Goal: Transaction & Acquisition: Purchase product/service

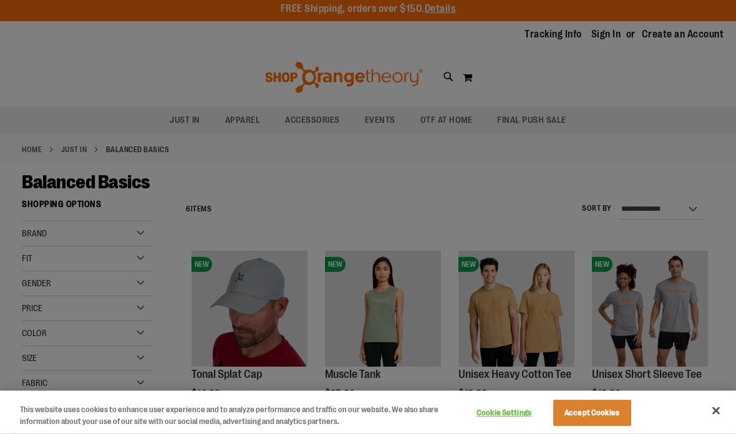
scroll to position [8, 0]
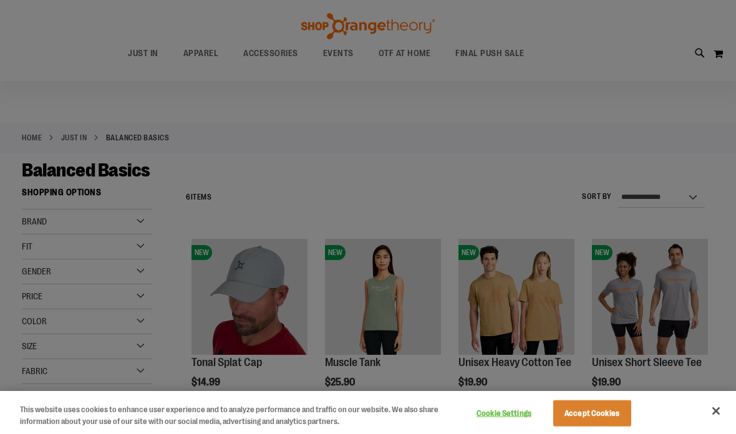
click at [717, 425] on button "Close" at bounding box center [716, 410] width 27 height 27
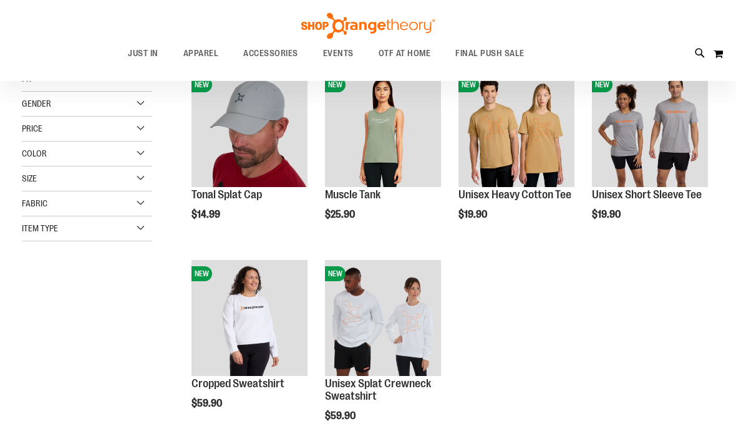
scroll to position [176, 0]
click at [558, 379] on ol "NEW Tonal Splat Cap $14.99 Quickview Add to Cart" at bounding box center [447, 254] width 535 height 378
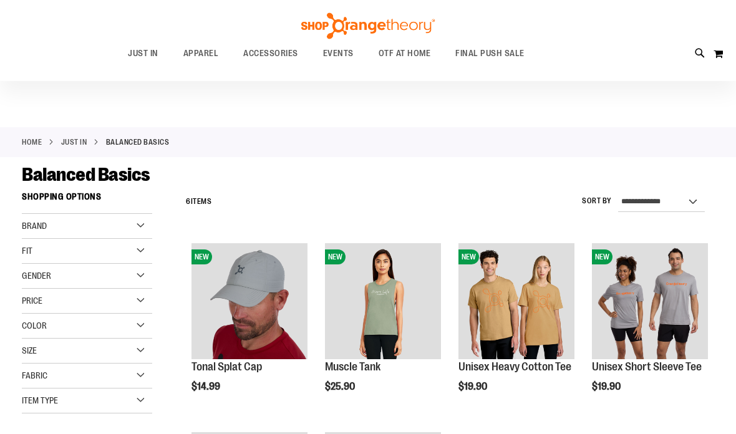
scroll to position [0, 0]
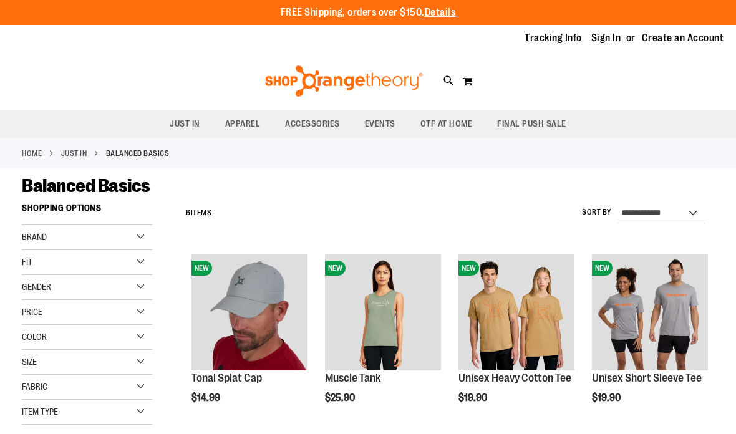
click at [142, 236] on div "Brand" at bounding box center [87, 237] width 130 height 25
click at [147, 237] on div "Brand" at bounding box center [87, 237] width 130 height 25
click at [144, 266] on div "Fit" at bounding box center [87, 262] width 130 height 25
click at [151, 260] on div "Fit" at bounding box center [87, 262] width 130 height 25
click at [142, 383] on div "Fabric" at bounding box center [87, 387] width 130 height 25
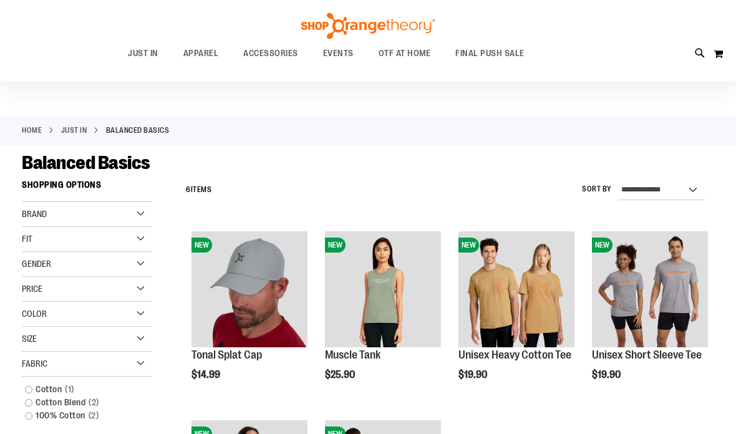
scroll to position [16, 0]
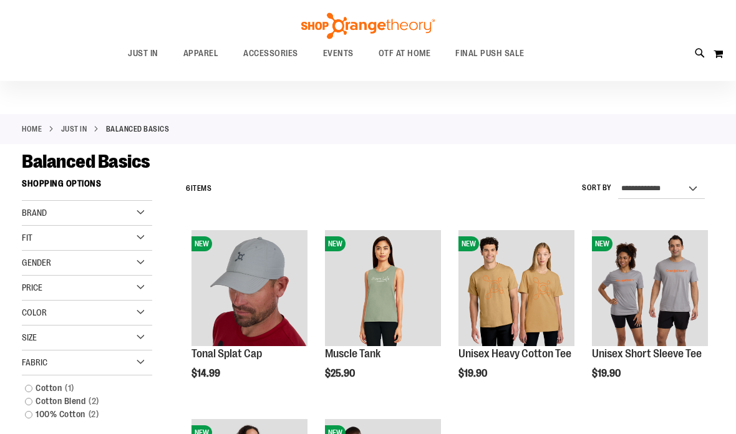
click at [149, 361] on div "Fabric" at bounding box center [87, 363] width 130 height 25
click at [144, 264] on div "Gender" at bounding box center [87, 263] width 130 height 25
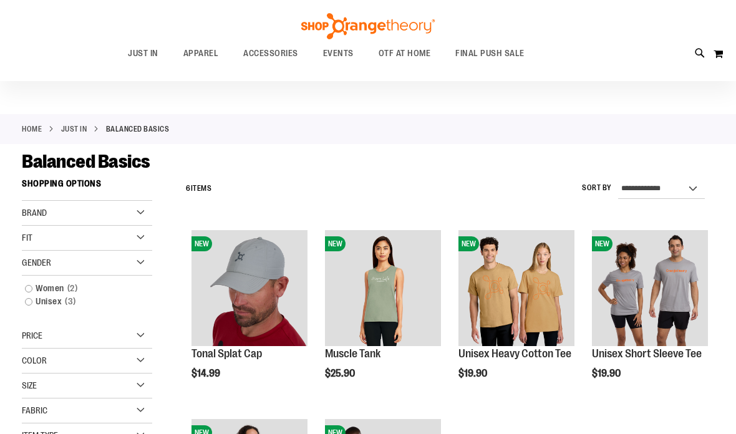
click at [36, 285] on link "Women 2 items" at bounding box center [81, 288] width 125 height 13
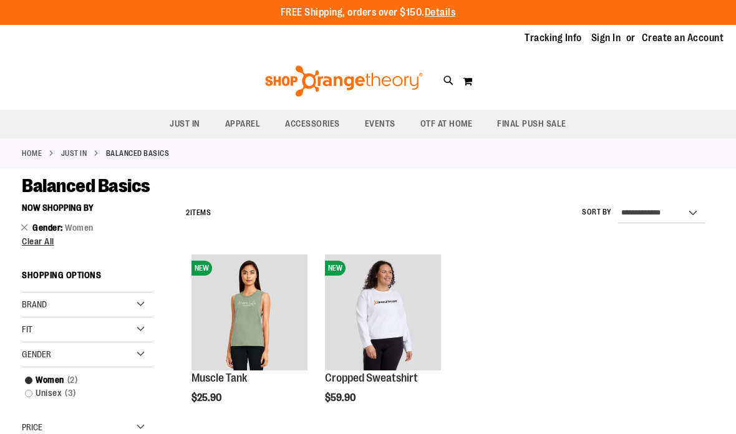
click at [42, 246] on span "Clear All" at bounding box center [38, 241] width 32 height 10
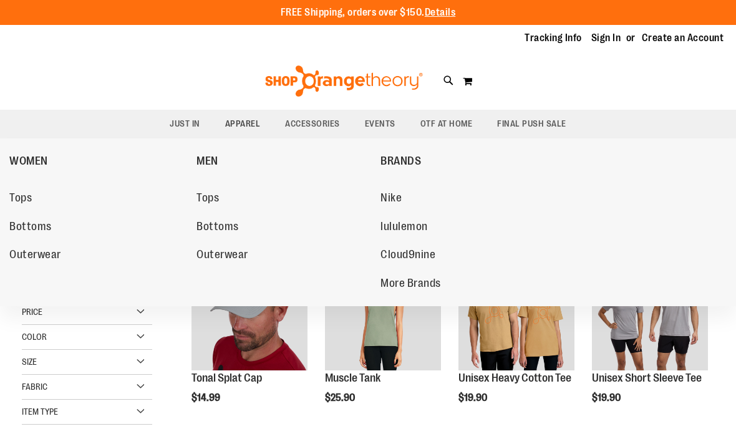
click at [214, 200] on span "Tops" at bounding box center [208, 200] width 22 height 16
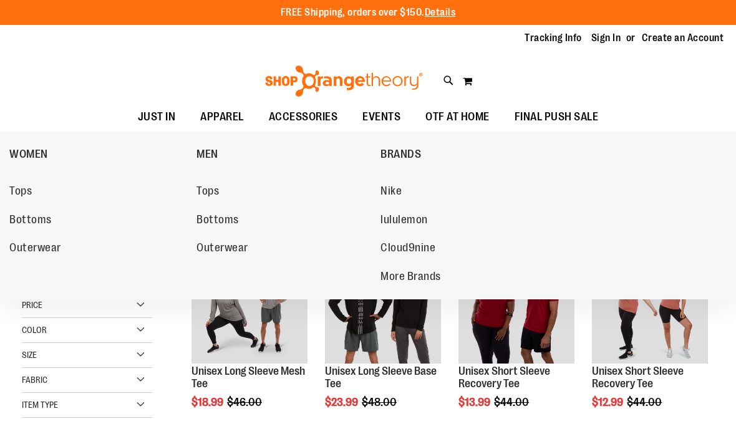
click at [419, 275] on span "More Brands" at bounding box center [411, 278] width 61 height 16
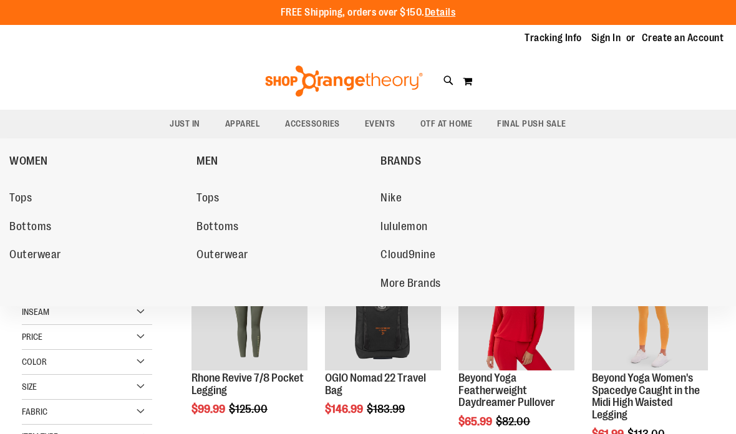
click at [399, 200] on span "Nike" at bounding box center [391, 200] width 21 height 16
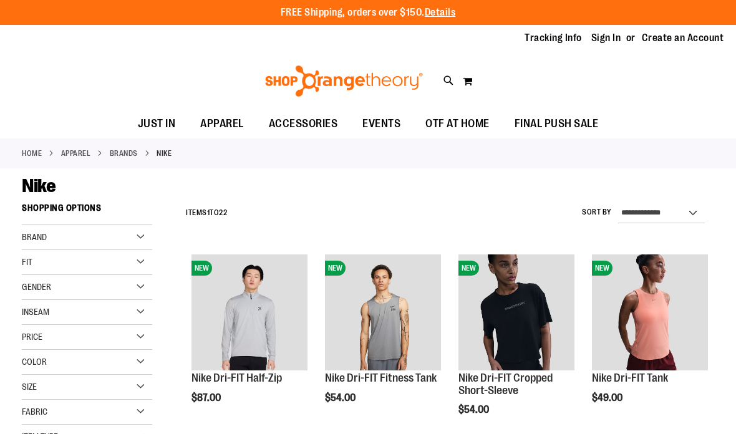
click at [262, 303] on img "product" at bounding box center [250, 313] width 116 height 116
click at [262, 305] on img "product" at bounding box center [250, 313] width 116 height 116
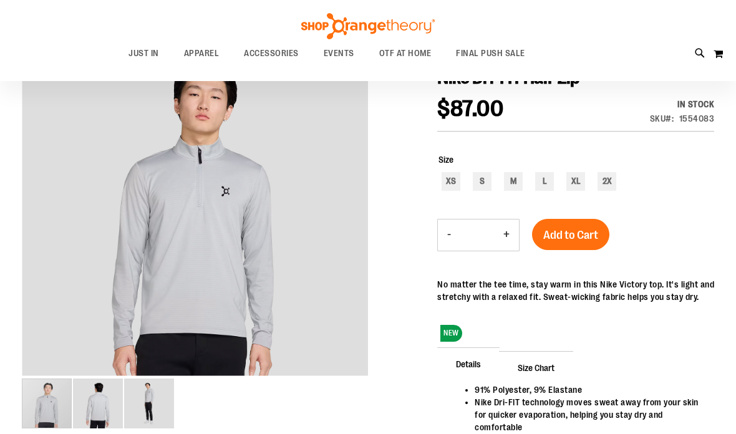
scroll to position [147, 0]
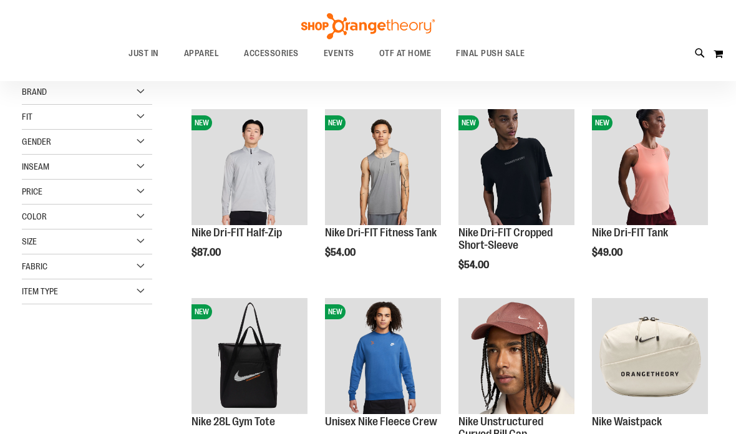
scroll to position [151, 0]
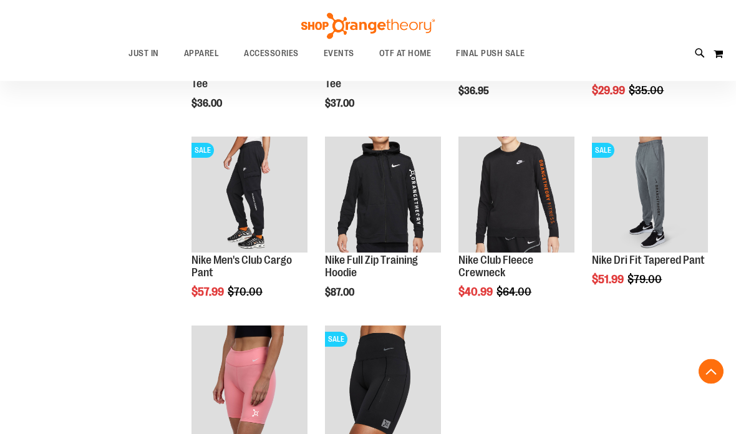
scroll to position [873, 0]
click at [253, 384] on img "product" at bounding box center [250, 384] width 116 height 116
click at [248, 332] on img "product" at bounding box center [250, 384] width 116 height 116
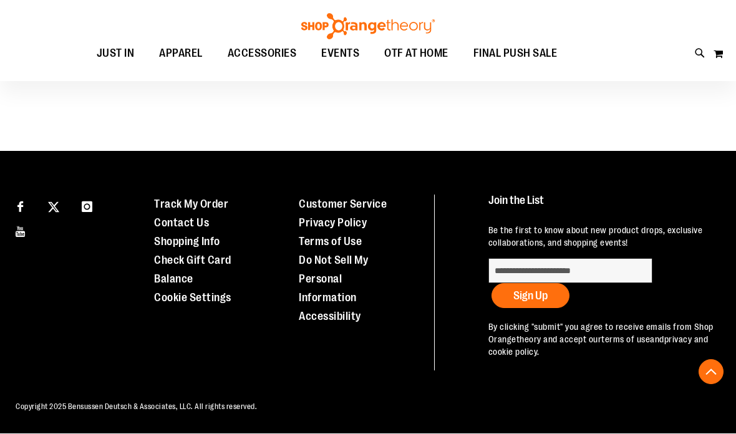
scroll to position [673, 0]
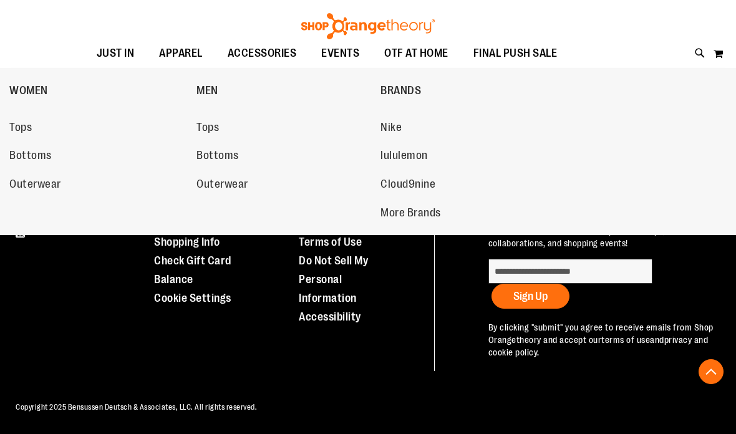
click at [181, 54] on span "APPAREL" at bounding box center [181, 53] width 44 height 28
click at [27, 129] on span "Tops" at bounding box center [20, 129] width 22 height 16
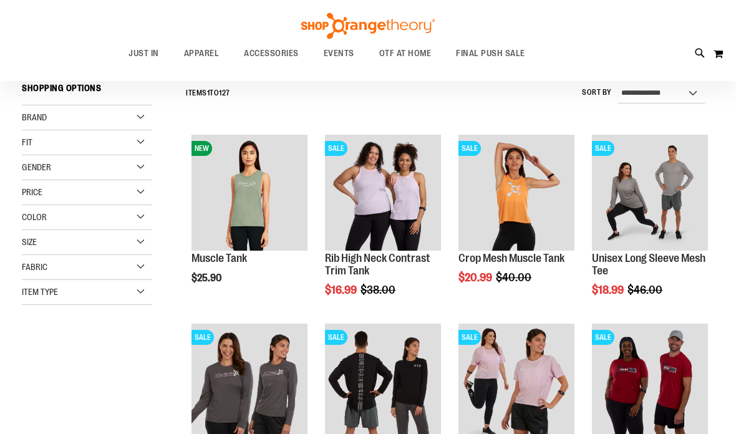
scroll to position [120, 0]
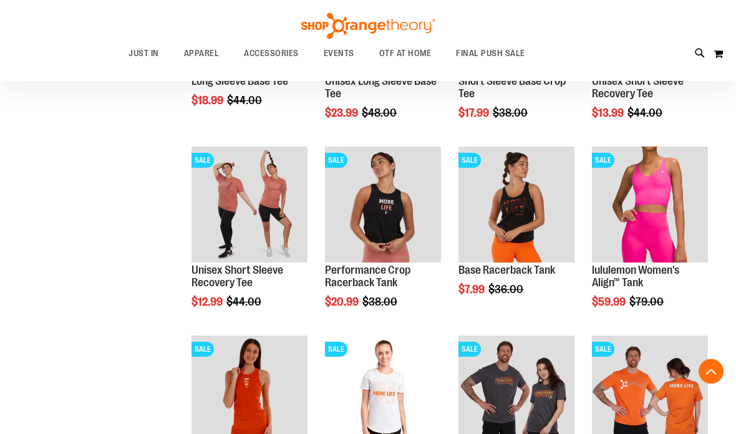
scroll to position [487, 0]
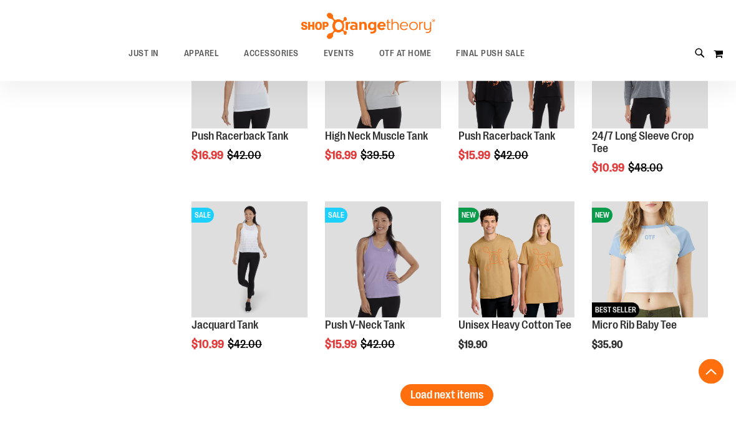
scroll to position [1566, 0]
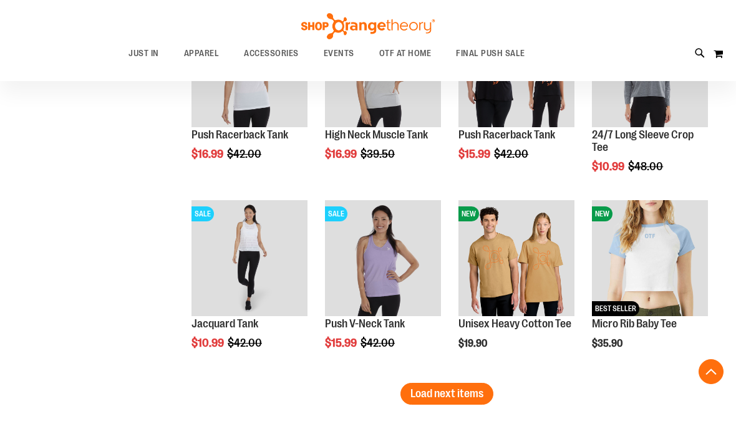
click at [456, 394] on span "Load next items" at bounding box center [447, 393] width 73 height 12
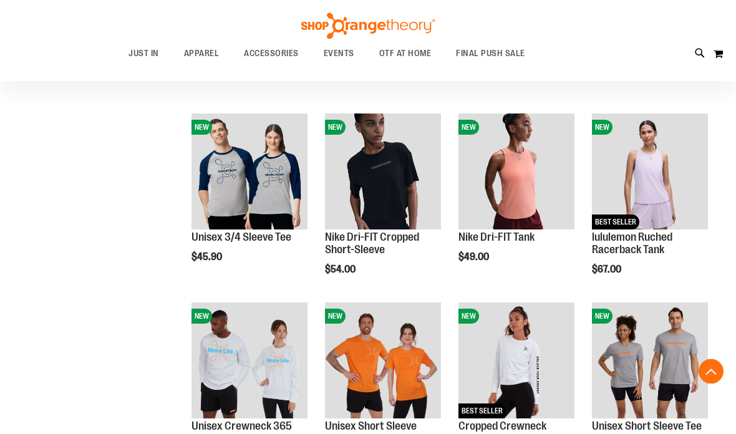
scroll to position [1852, 0]
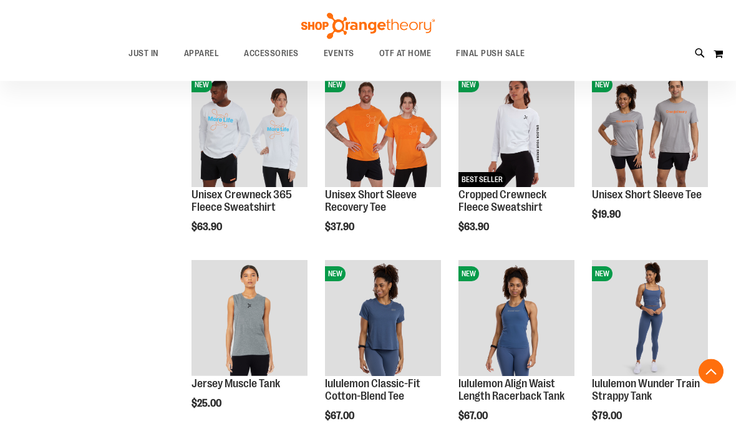
scroll to position [2070, 0]
